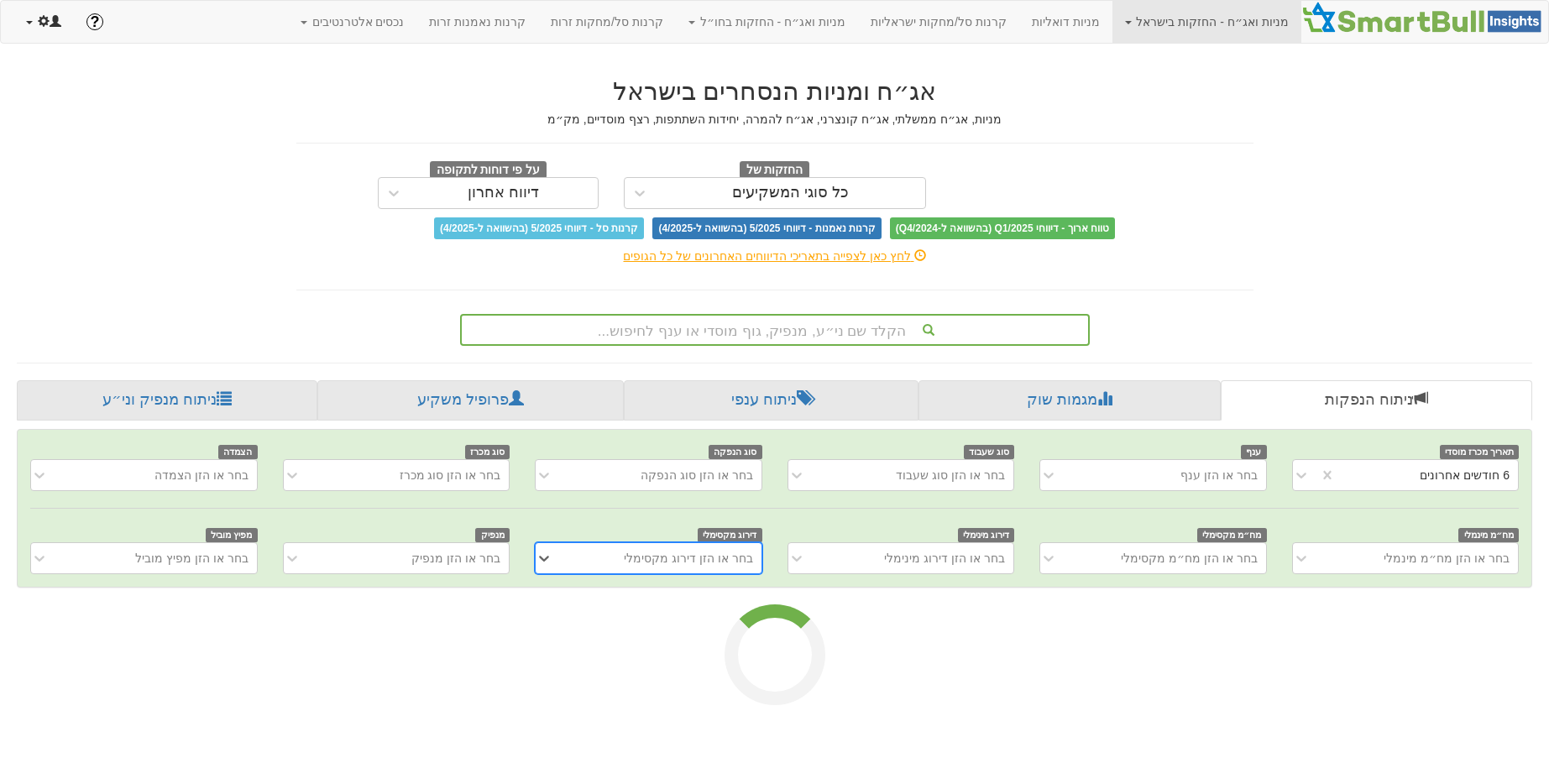
click at [63, 29] on link at bounding box center [43, 22] width 61 height 42
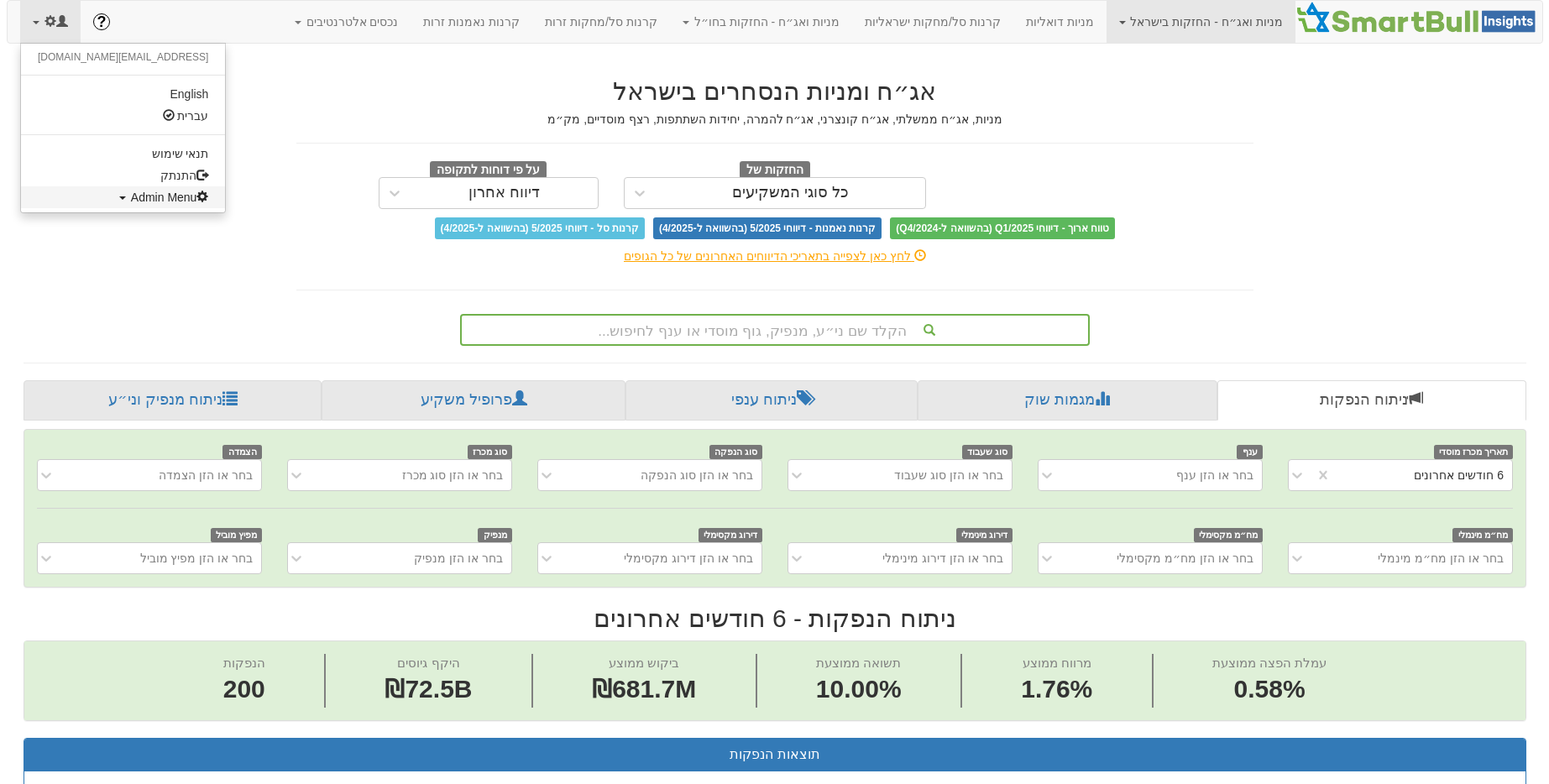
scroll to position [0, 3123]
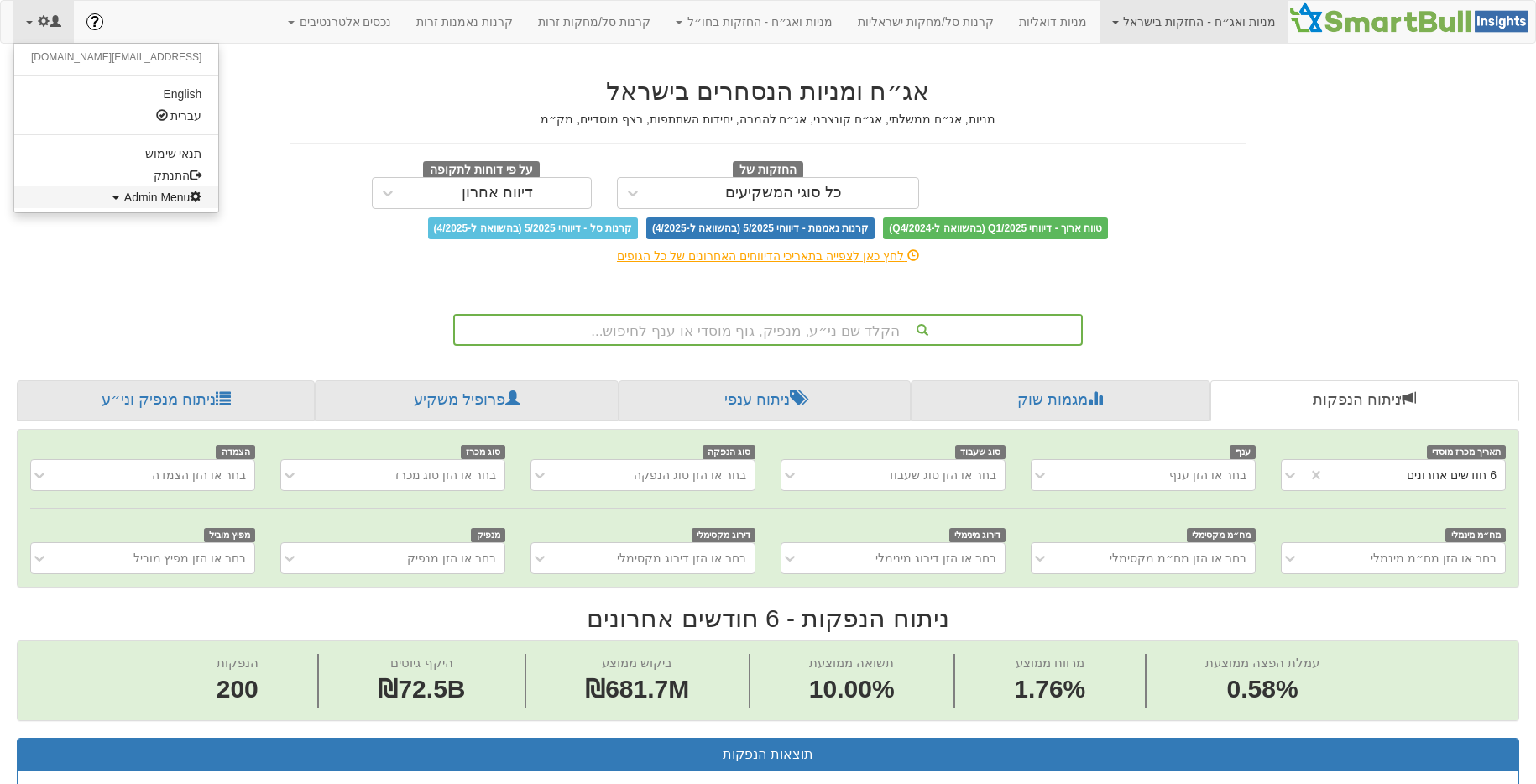
click at [125, 190] on span "Admin Menu" at bounding box center [163, 197] width 78 height 13
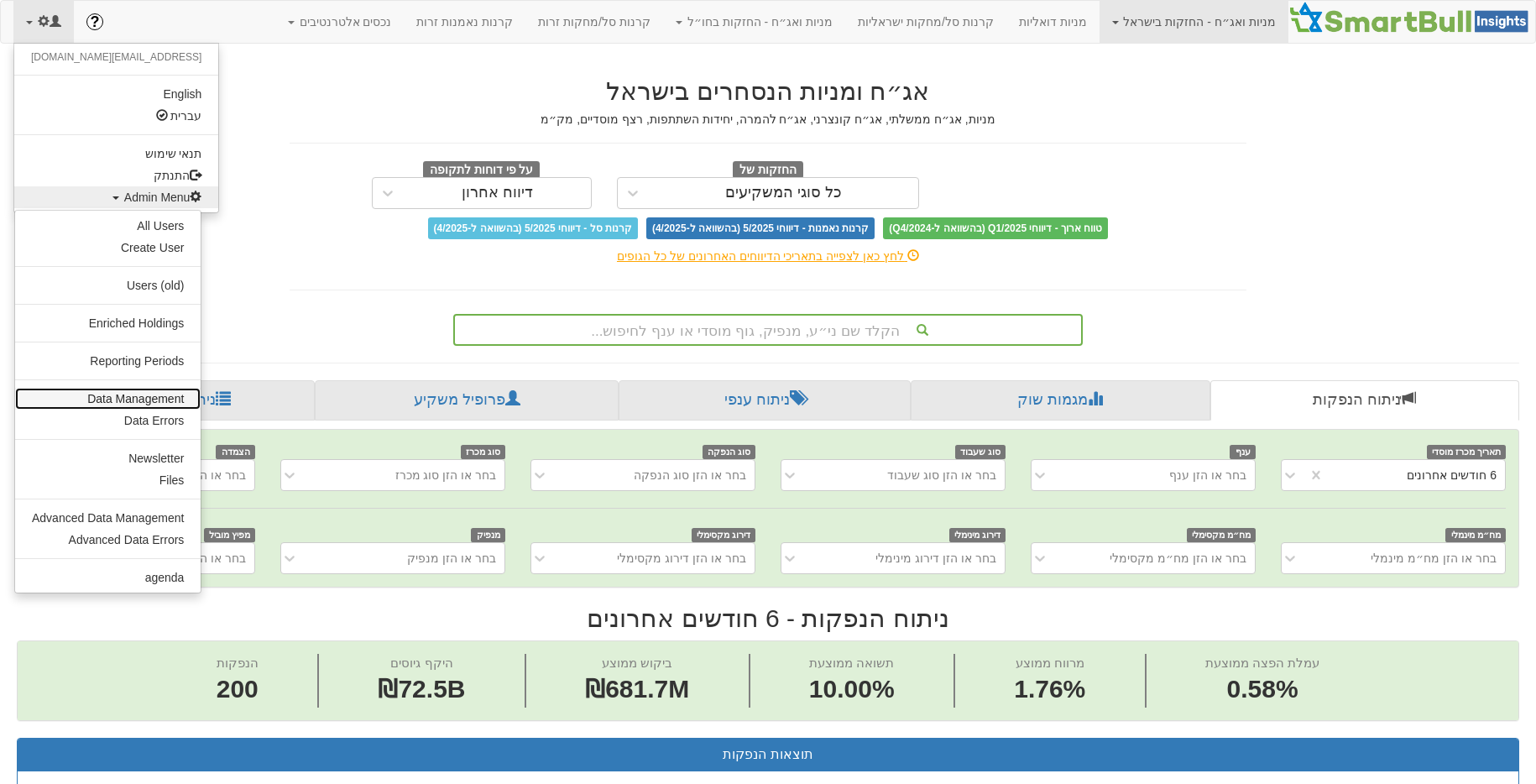
click at [158, 400] on link "Data Management" at bounding box center [108, 398] width 186 height 22
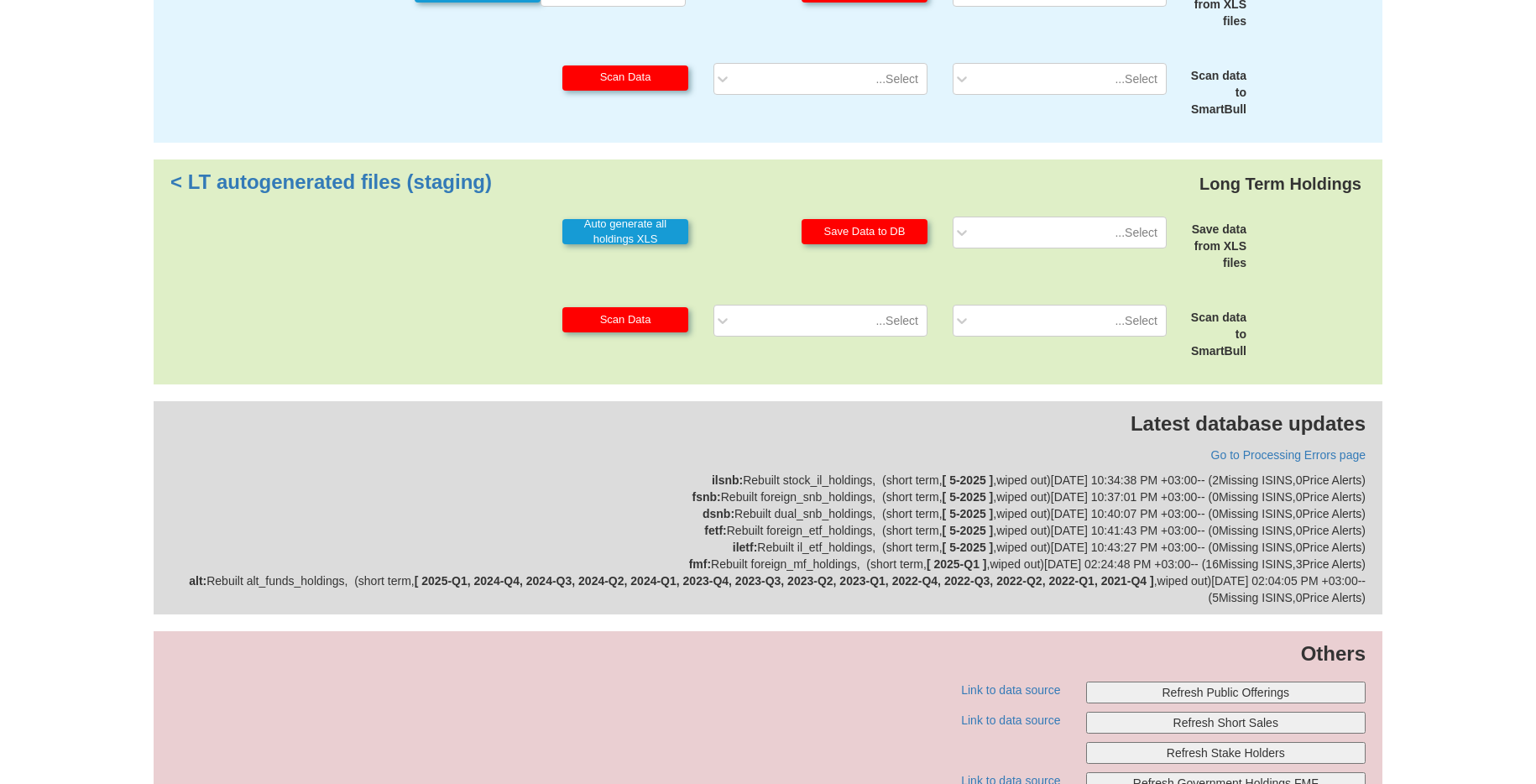
scroll to position [354, 0]
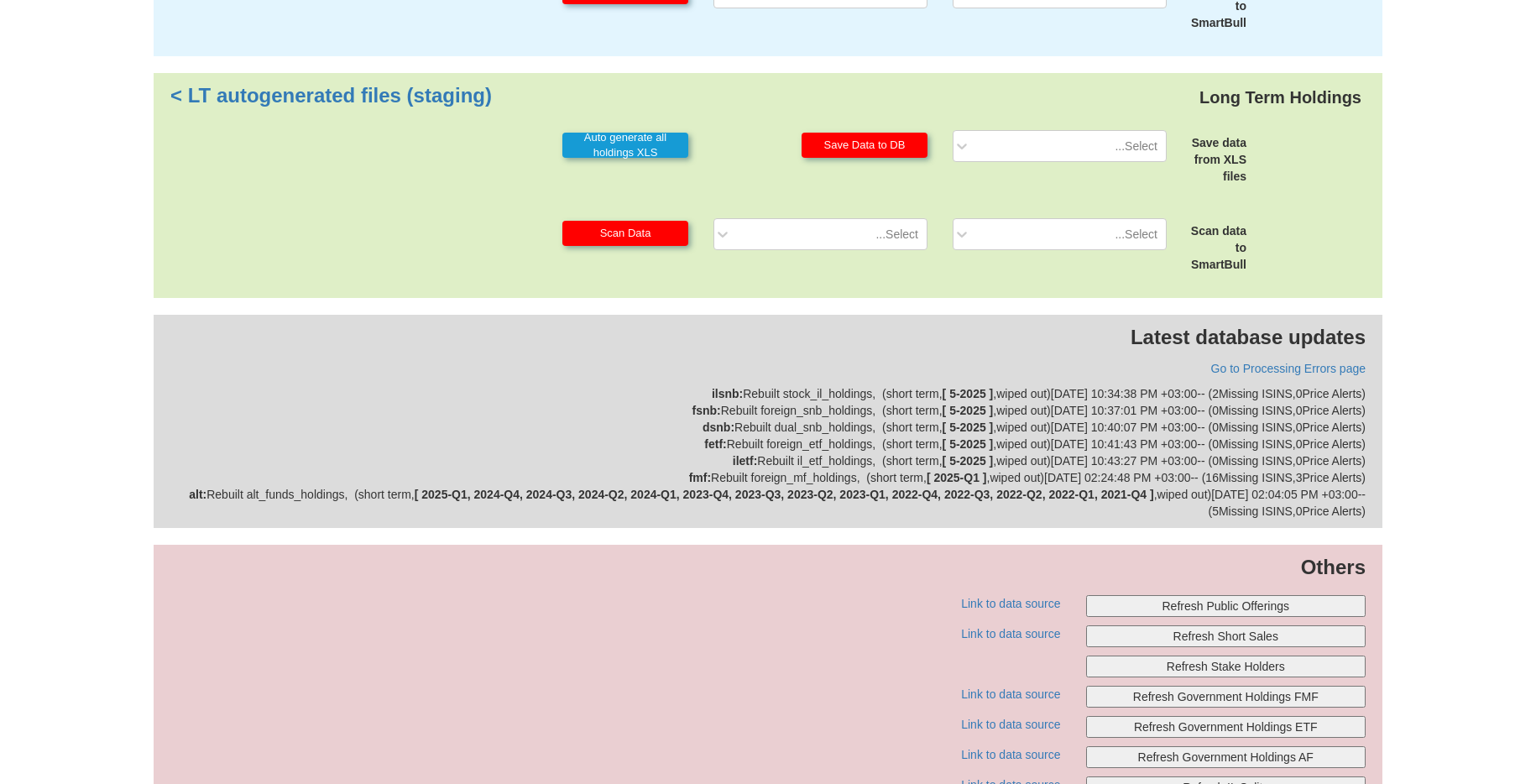
click at [1229, 614] on button "Refresh Public Offerings" at bounding box center [1226, 605] width 280 height 22
